Goal: Check status: Check status

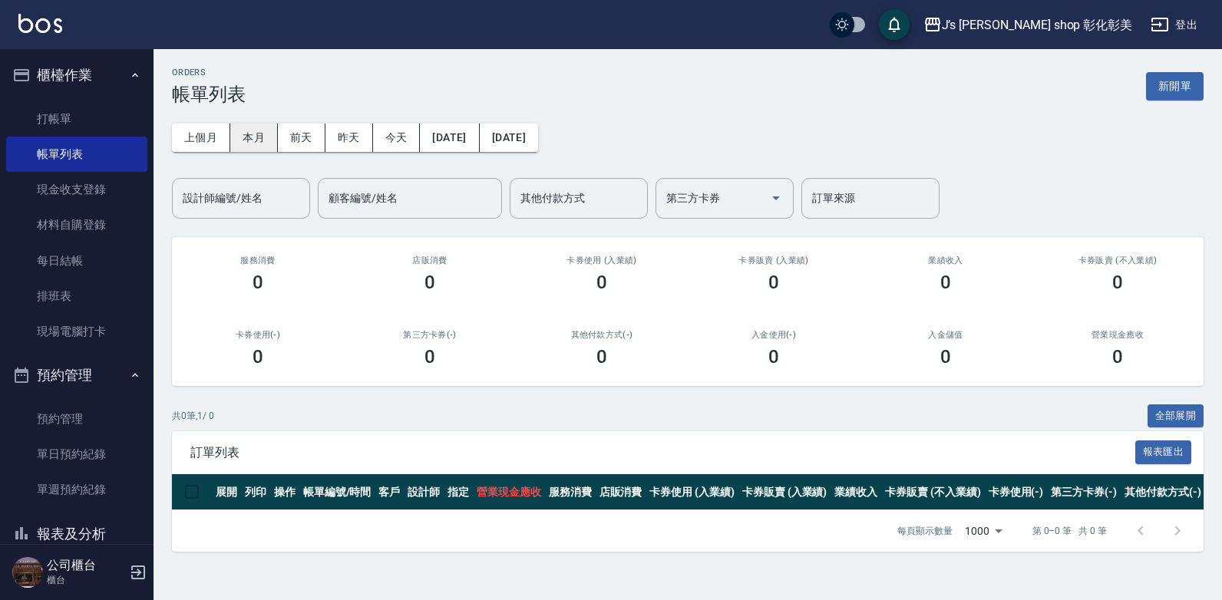
click at [256, 135] on button "本月" at bounding box center [254, 138] width 48 height 28
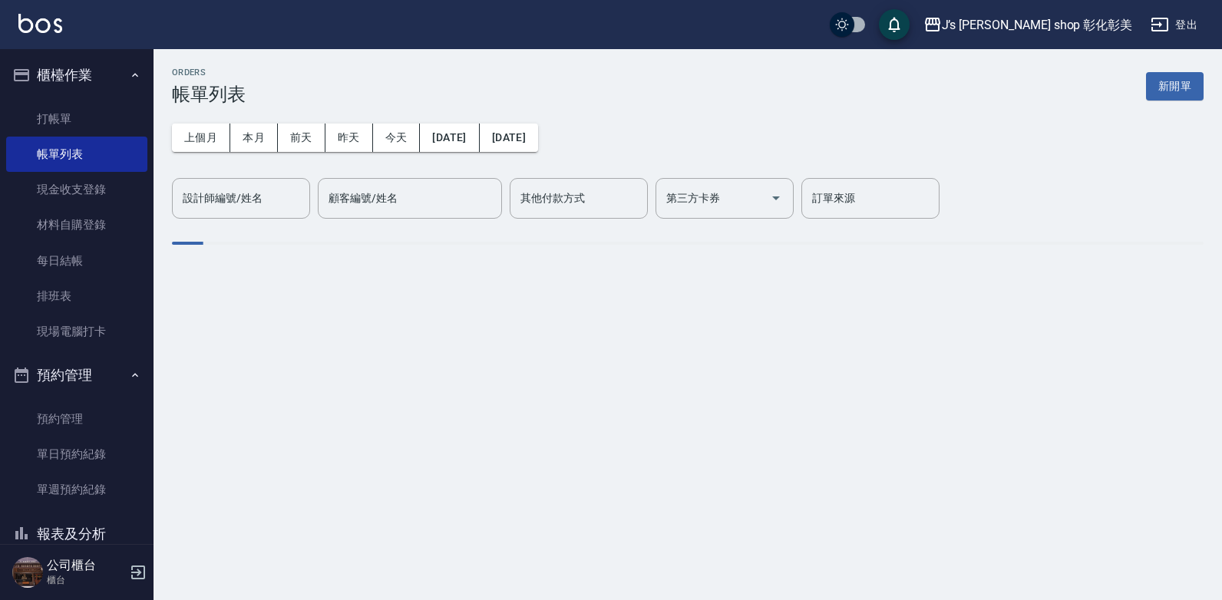
click at [246, 201] on div "設計師編號/姓名 設計師編號/姓名" at bounding box center [241, 198] width 138 height 41
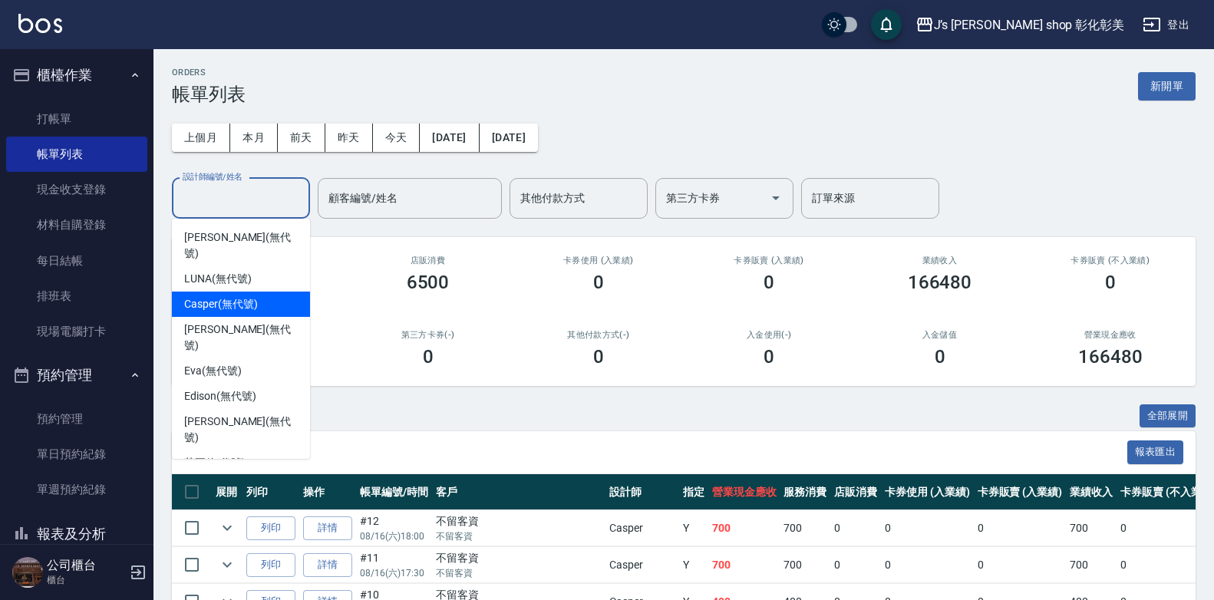
click at [237, 296] on span "Casper (無代號)" at bounding box center [220, 304] width 73 height 16
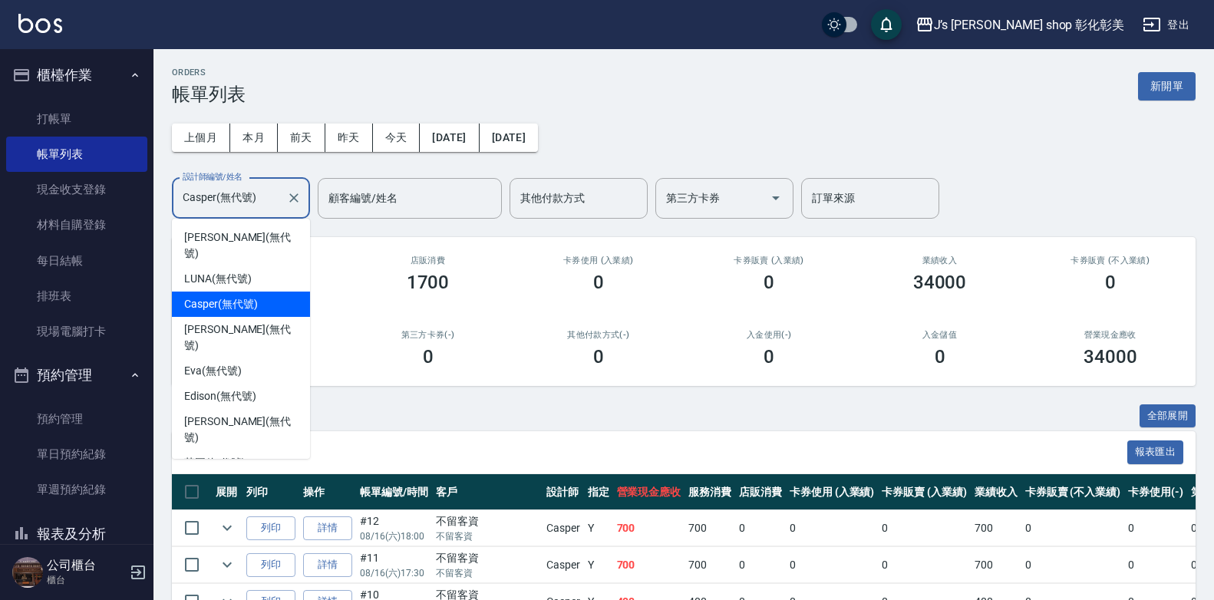
click at [270, 196] on input "Casper(無代號)" at bounding box center [229, 198] width 101 height 27
click at [253, 266] on div "LUNA (無代號)" at bounding box center [241, 278] width 138 height 25
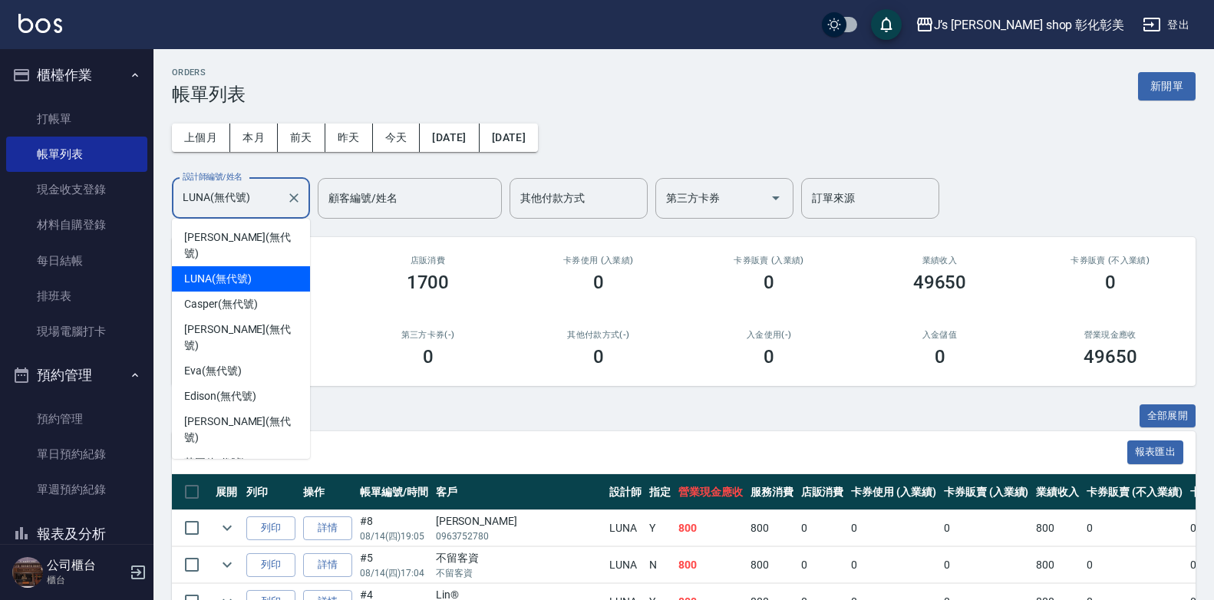
click at [241, 207] on input "LUNA(無代號)" at bounding box center [229, 198] width 101 height 27
click at [253, 480] on span "Jiaju（家駒） (無代號)" at bounding box center [236, 488] width 105 height 16
type input "Jiaju（家駒）(無代號)"
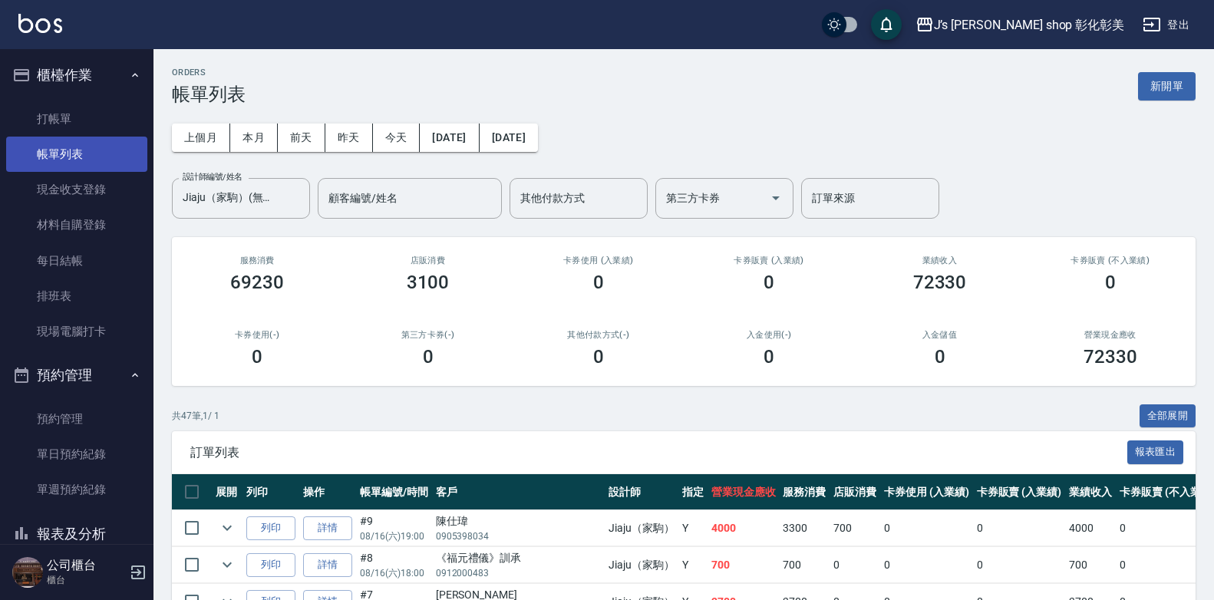
click at [76, 160] on link "帳單列表" at bounding box center [76, 154] width 141 height 35
click at [78, 160] on link "帳單列表" at bounding box center [76, 154] width 141 height 35
click at [398, 134] on button "今天" at bounding box center [397, 138] width 48 height 28
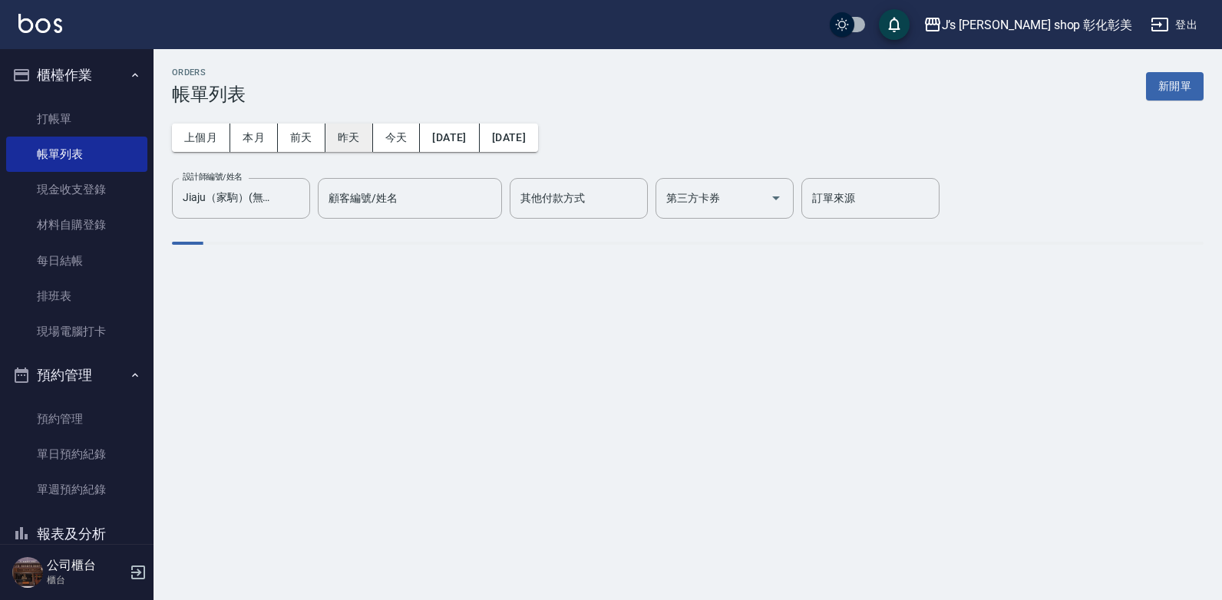
drag, startPoint x: 398, startPoint y: 134, endPoint x: 339, endPoint y: 150, distance: 61.3
click at [398, 134] on button "今天" at bounding box center [397, 138] width 48 height 28
